Goal: Check status: Check status

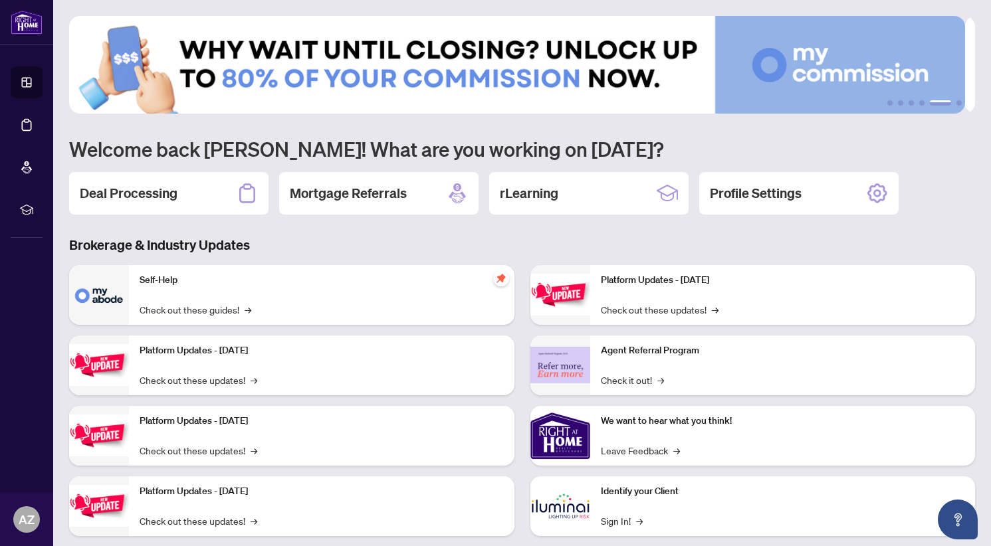
scroll to position [25, 0]
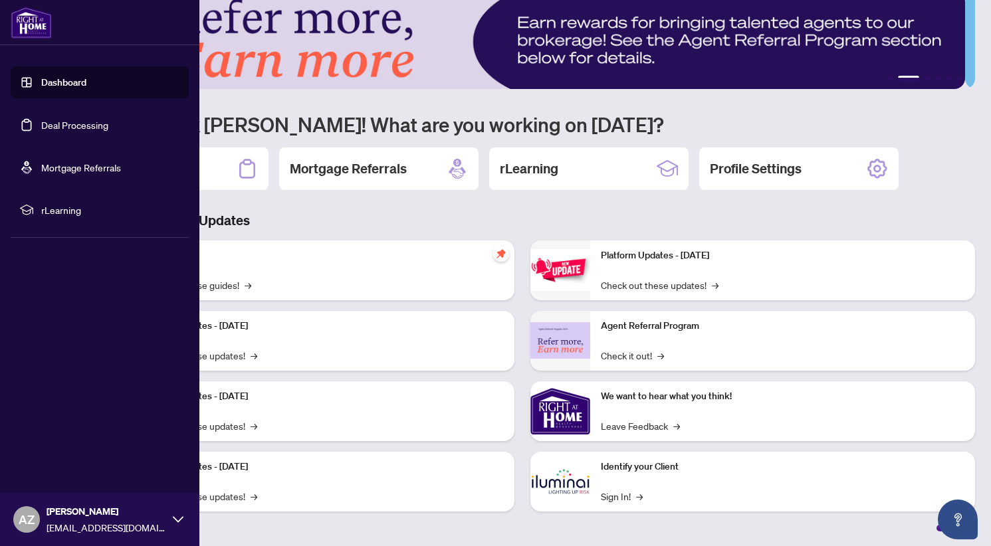
click at [43, 130] on link "Deal Processing" at bounding box center [74, 125] width 67 height 12
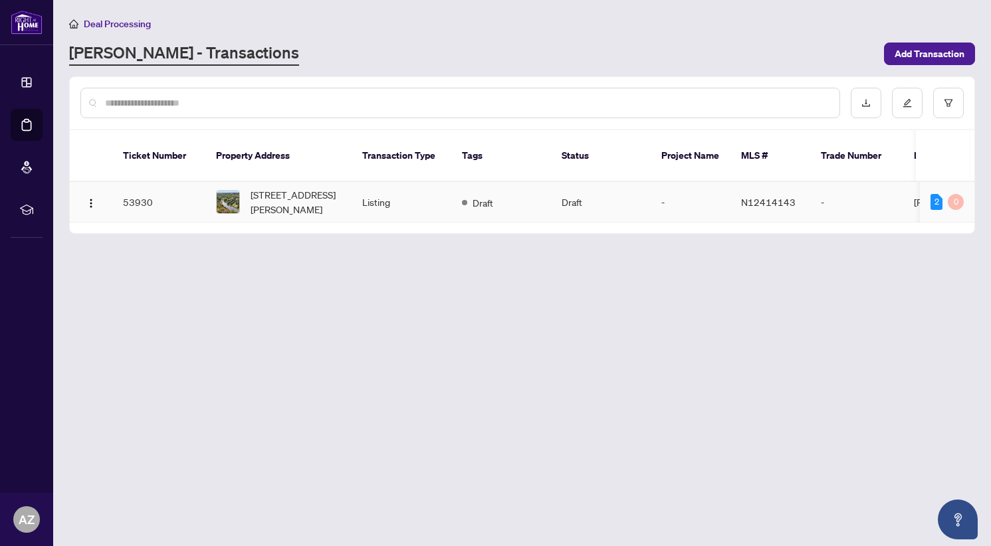
click at [771, 193] on td "N12414143" at bounding box center [770, 202] width 80 height 41
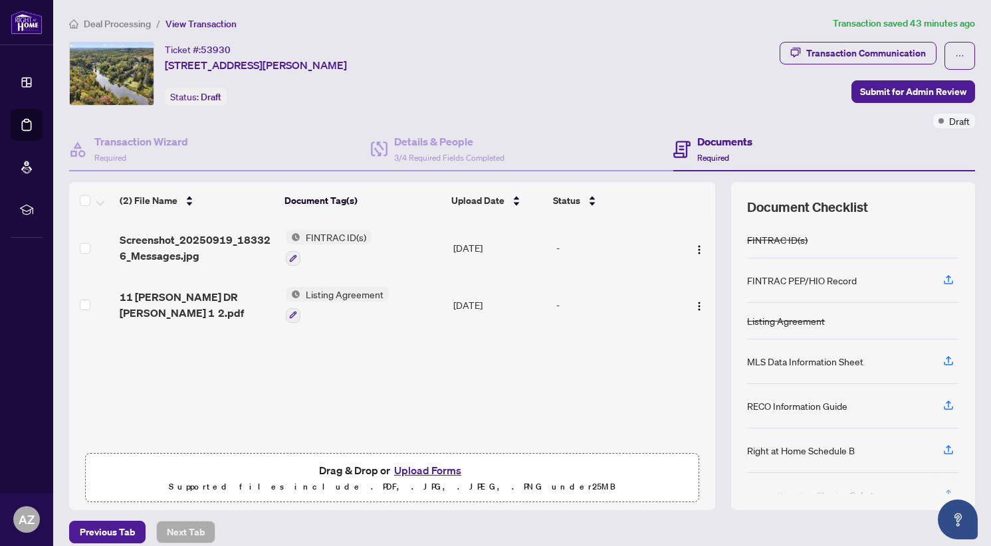
scroll to position [13, 0]
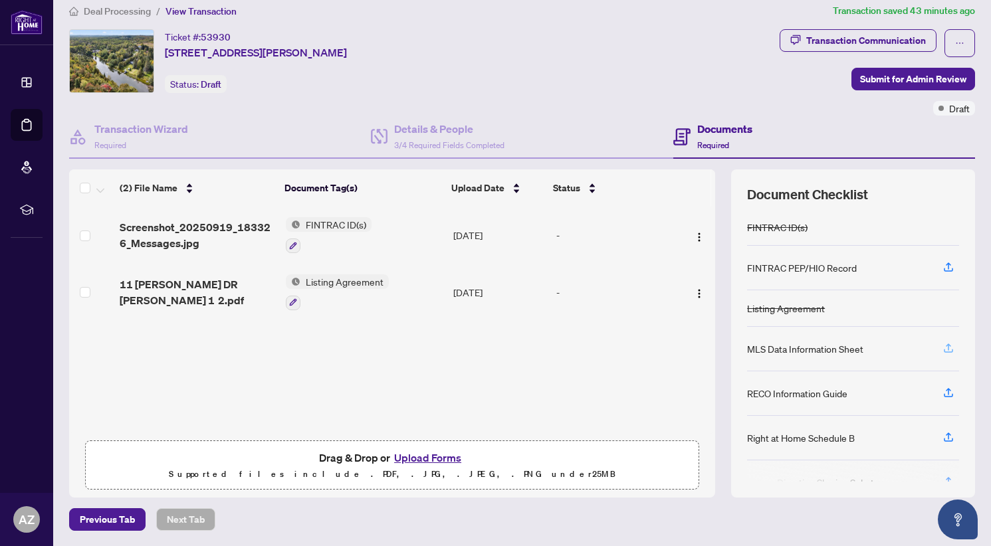
click at [942, 346] on icon "button" at bounding box center [948, 348] width 12 height 12
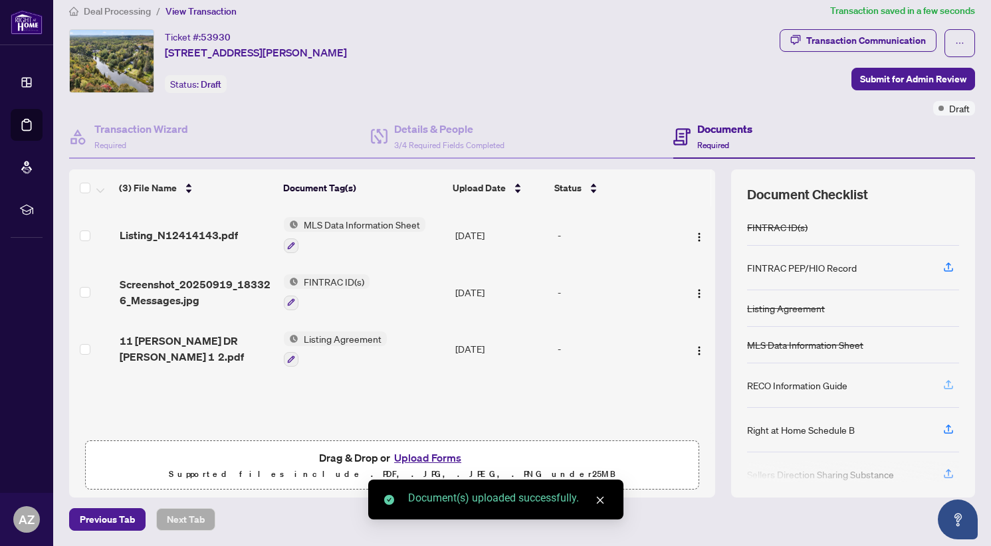
click at [942, 384] on icon "button" at bounding box center [948, 385] width 12 height 12
